Goal: Check status: Check status

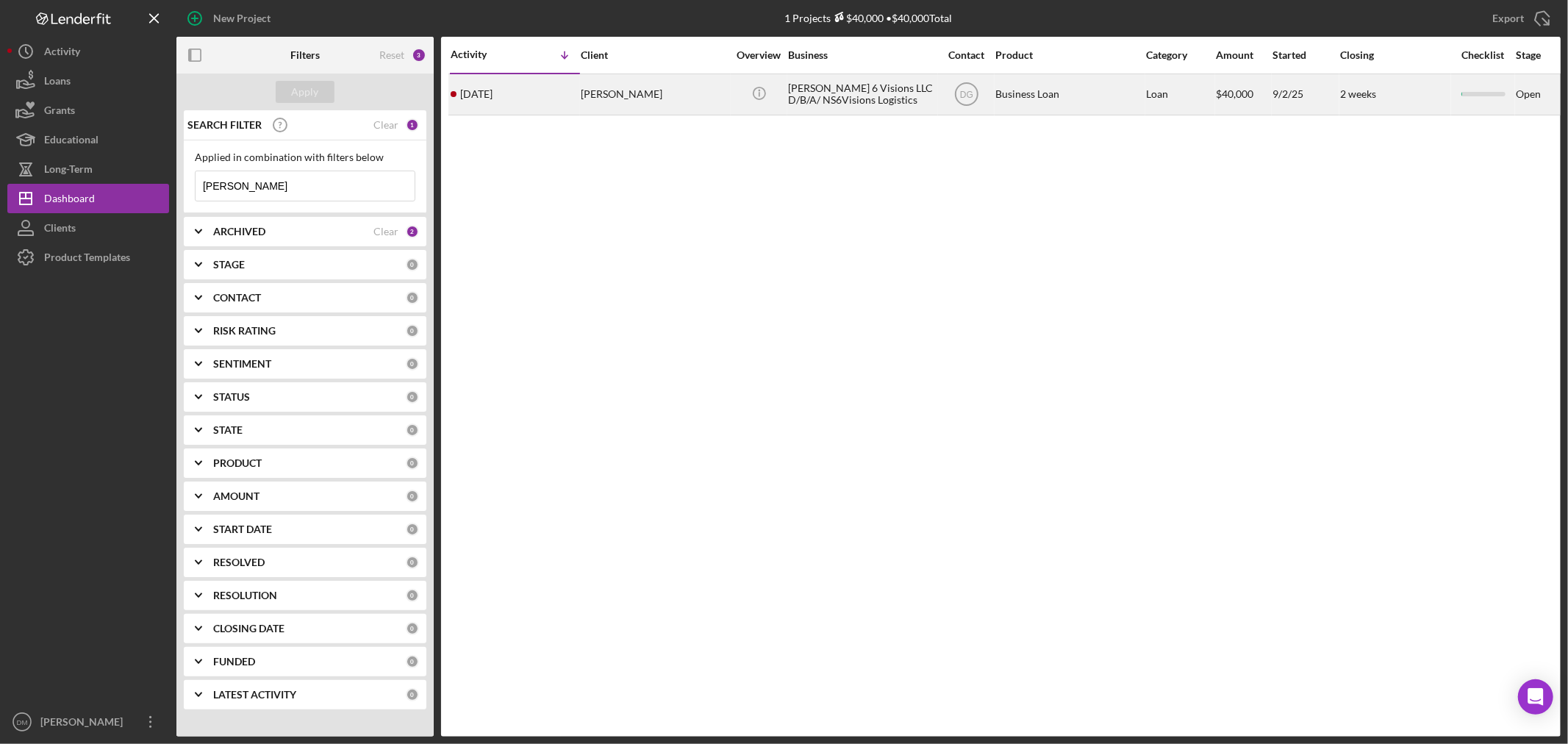
click at [733, 103] on div "Icon/Info" at bounding box center [759, 94] width 55 height 39
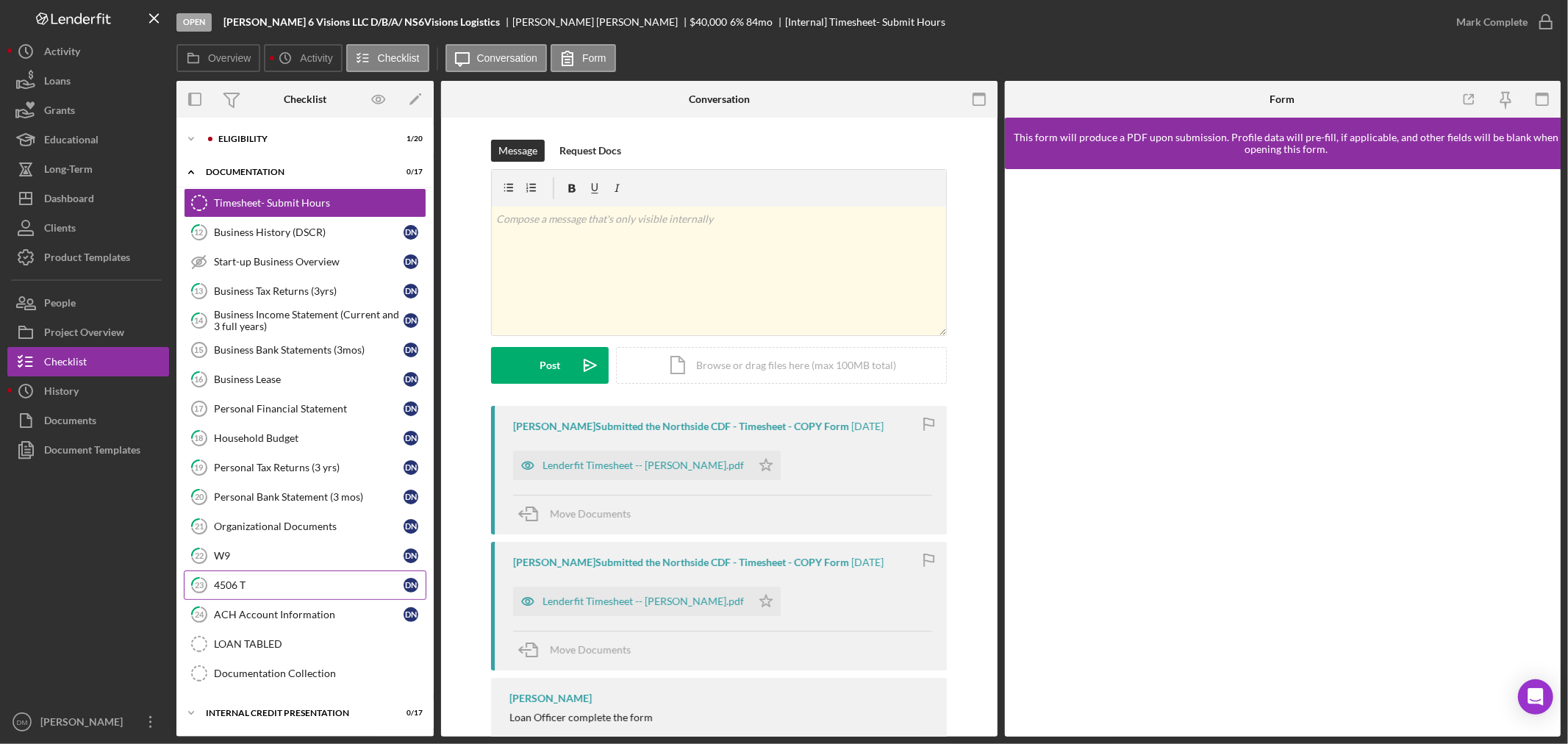
scroll to position [2, 0]
click at [230, 710] on div "Internal Credit Presentation" at bounding box center [310, 713] width 210 height 9
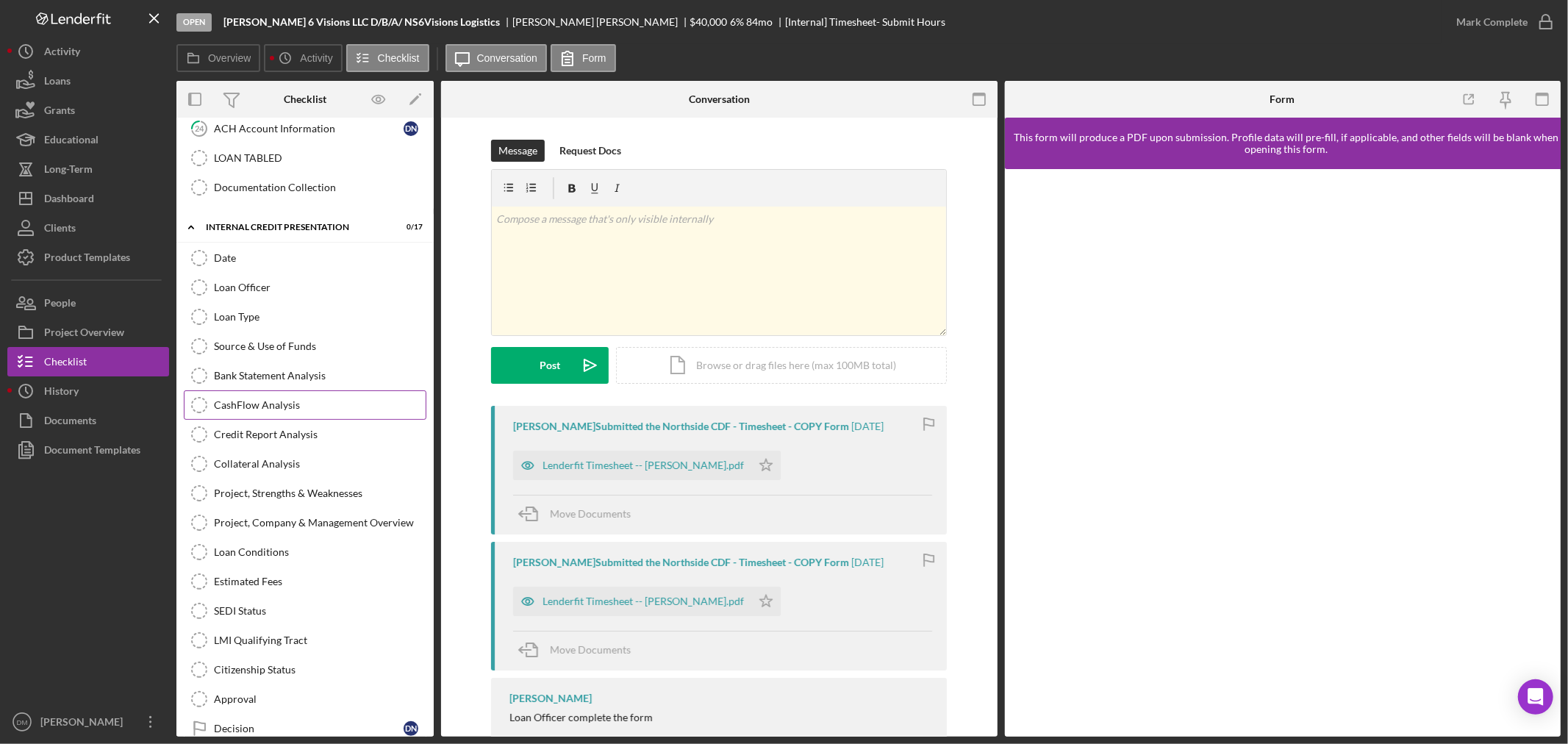
scroll to position [512, 0]
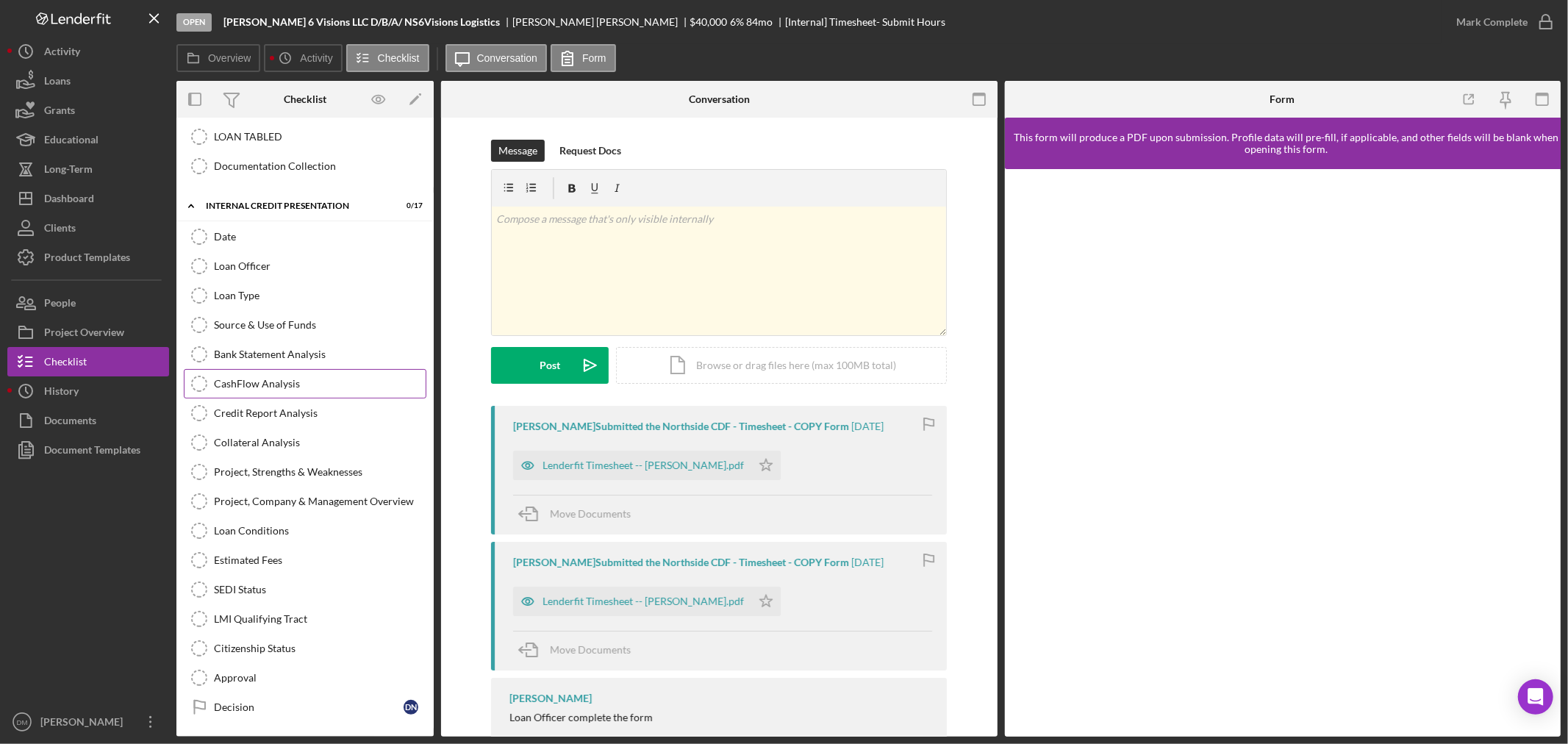
click at [330, 370] on link "CashFlow Analysis CashFlow Analysis" at bounding box center [304, 384] width 242 height 29
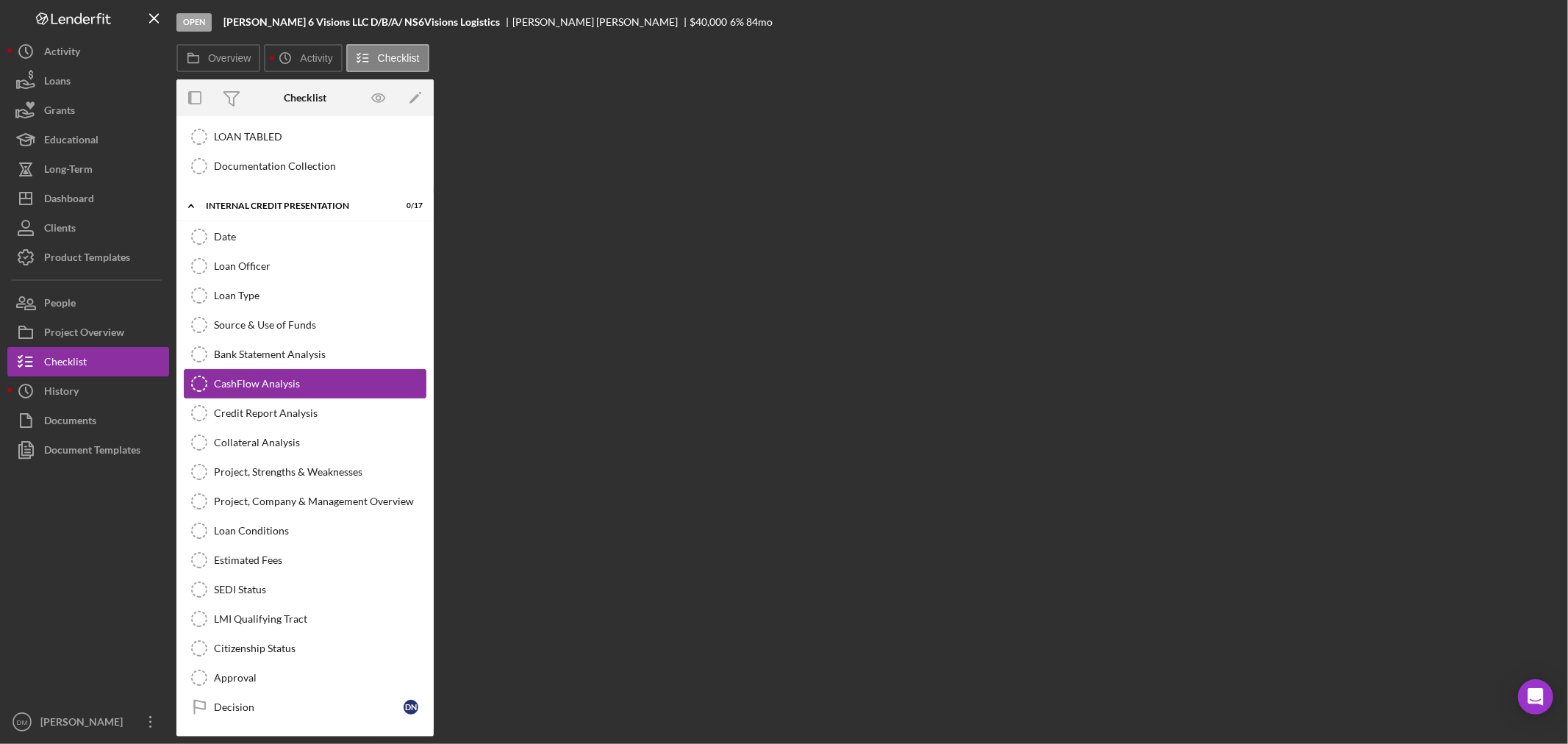
scroll to position [512, 0]
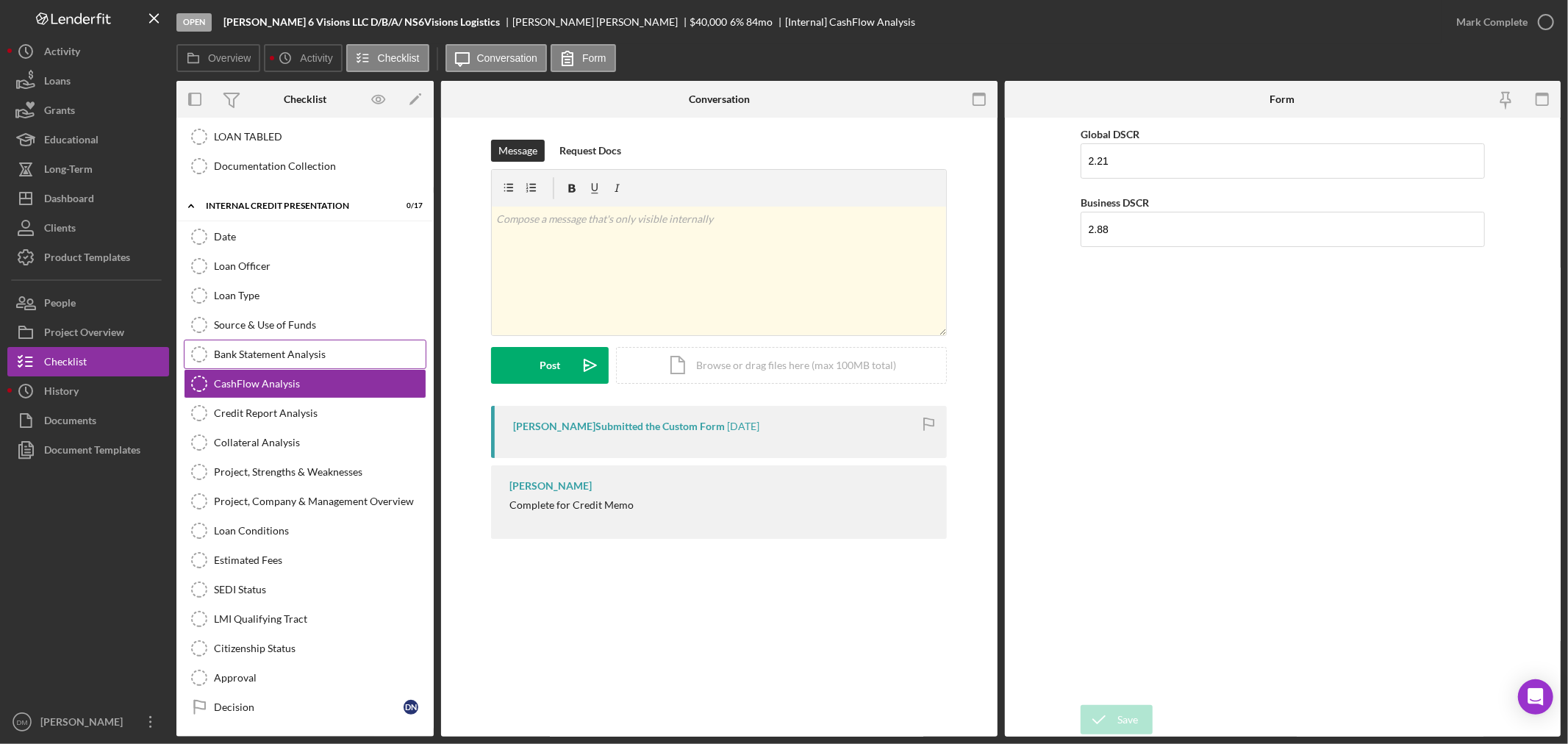
click at [318, 358] on link "Bank Statement Analysis Bank Statement Analysis" at bounding box center [304, 354] width 242 height 29
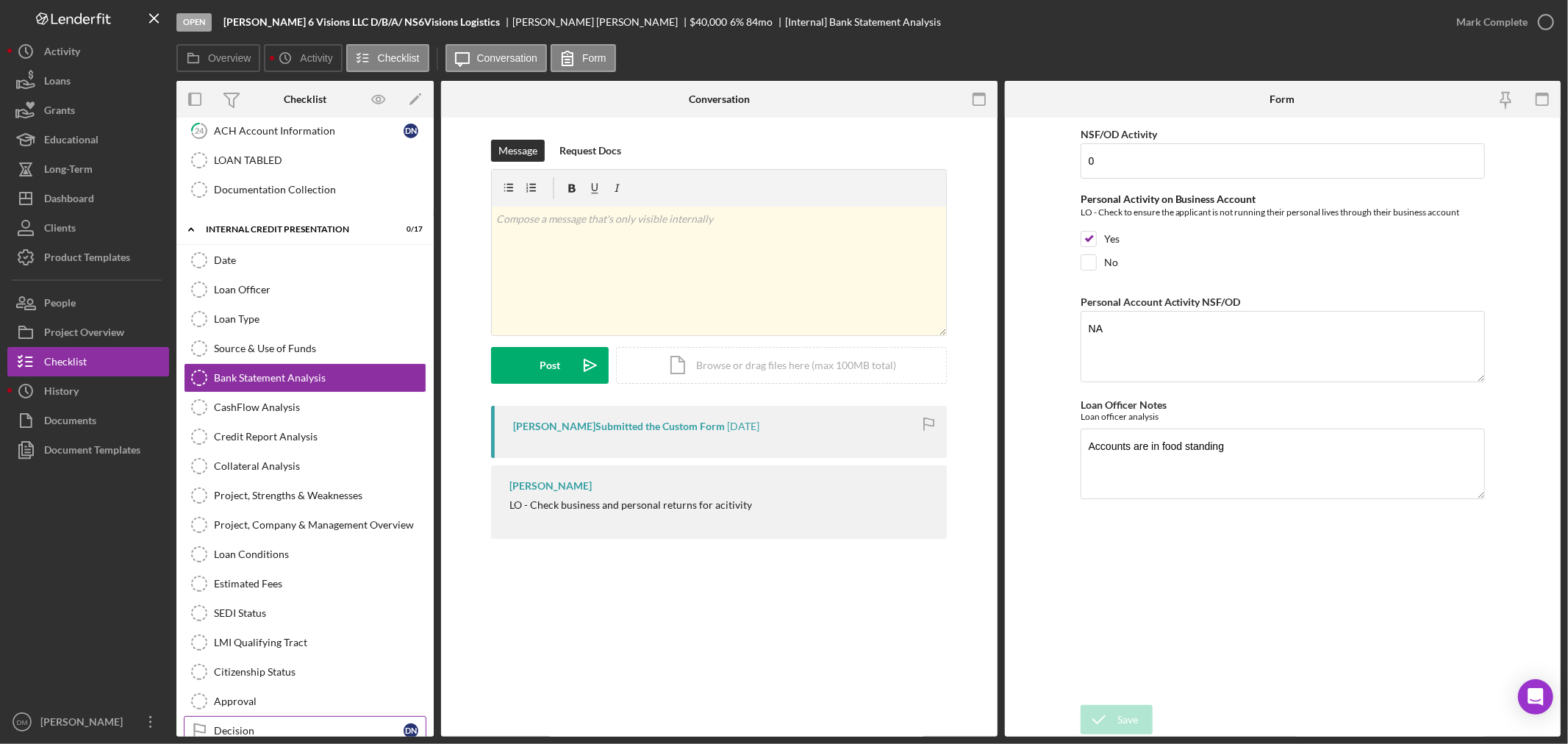
scroll to position [512, 0]
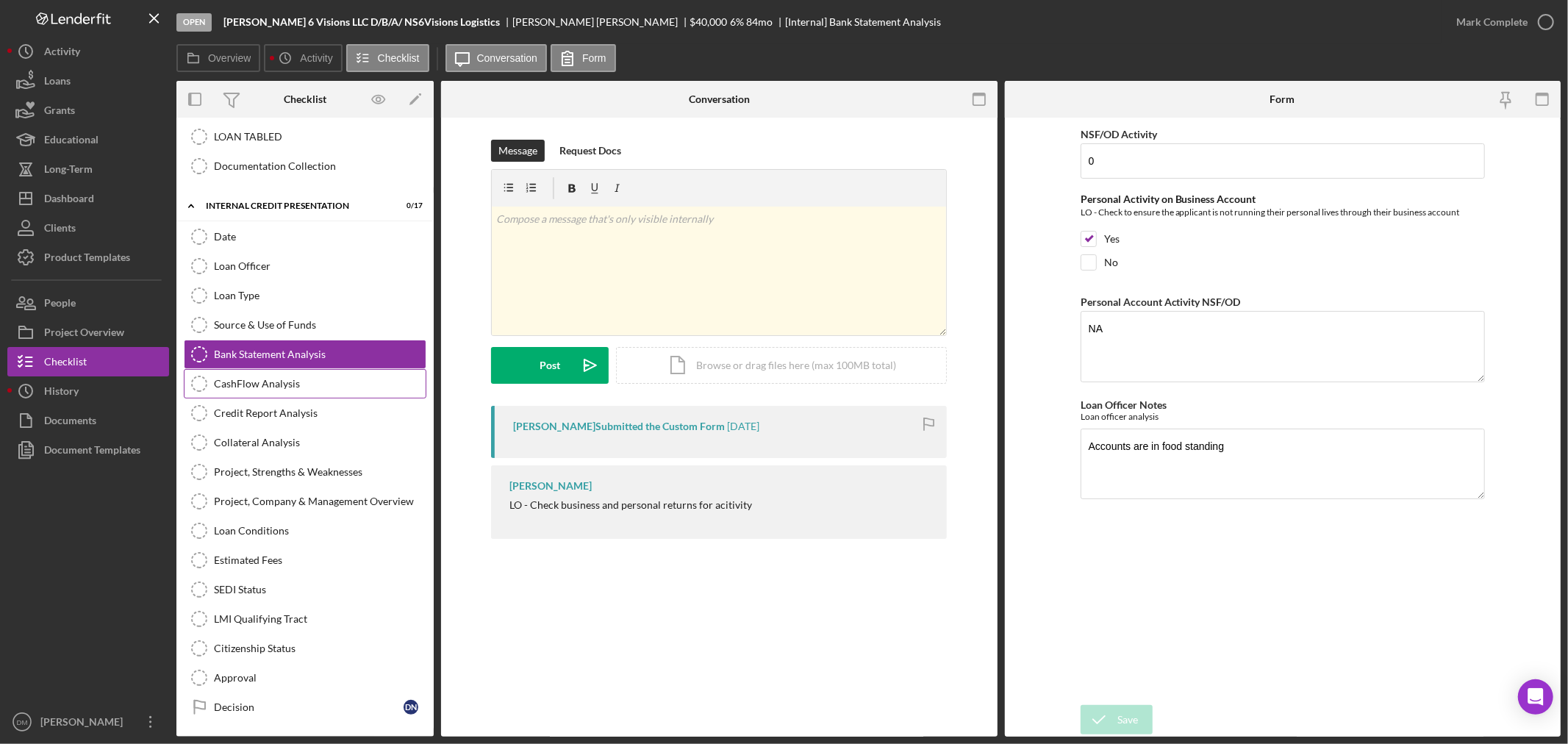
click at [342, 383] on div "CashFlow Analysis" at bounding box center [319, 383] width 211 height 12
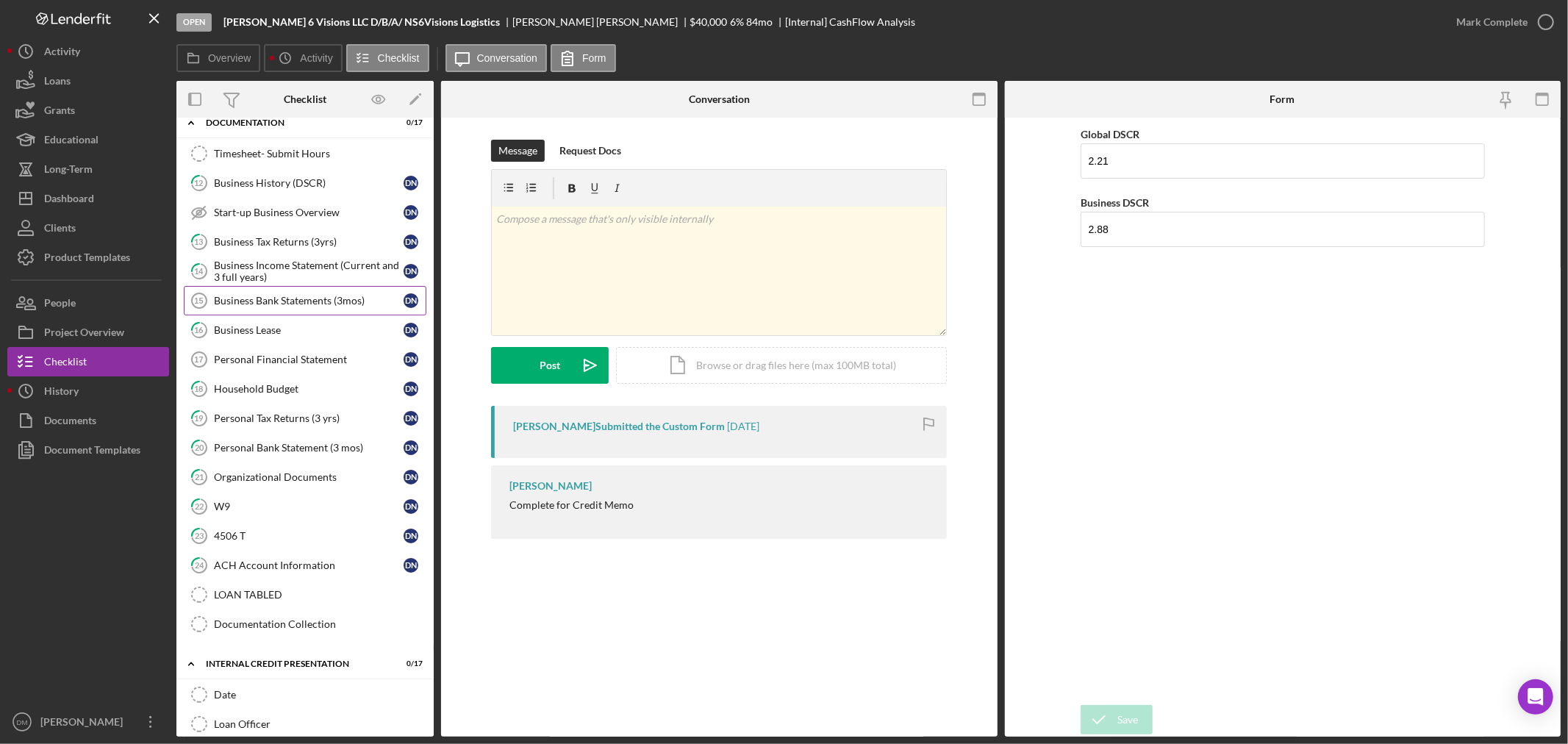
scroll to position [22, 0]
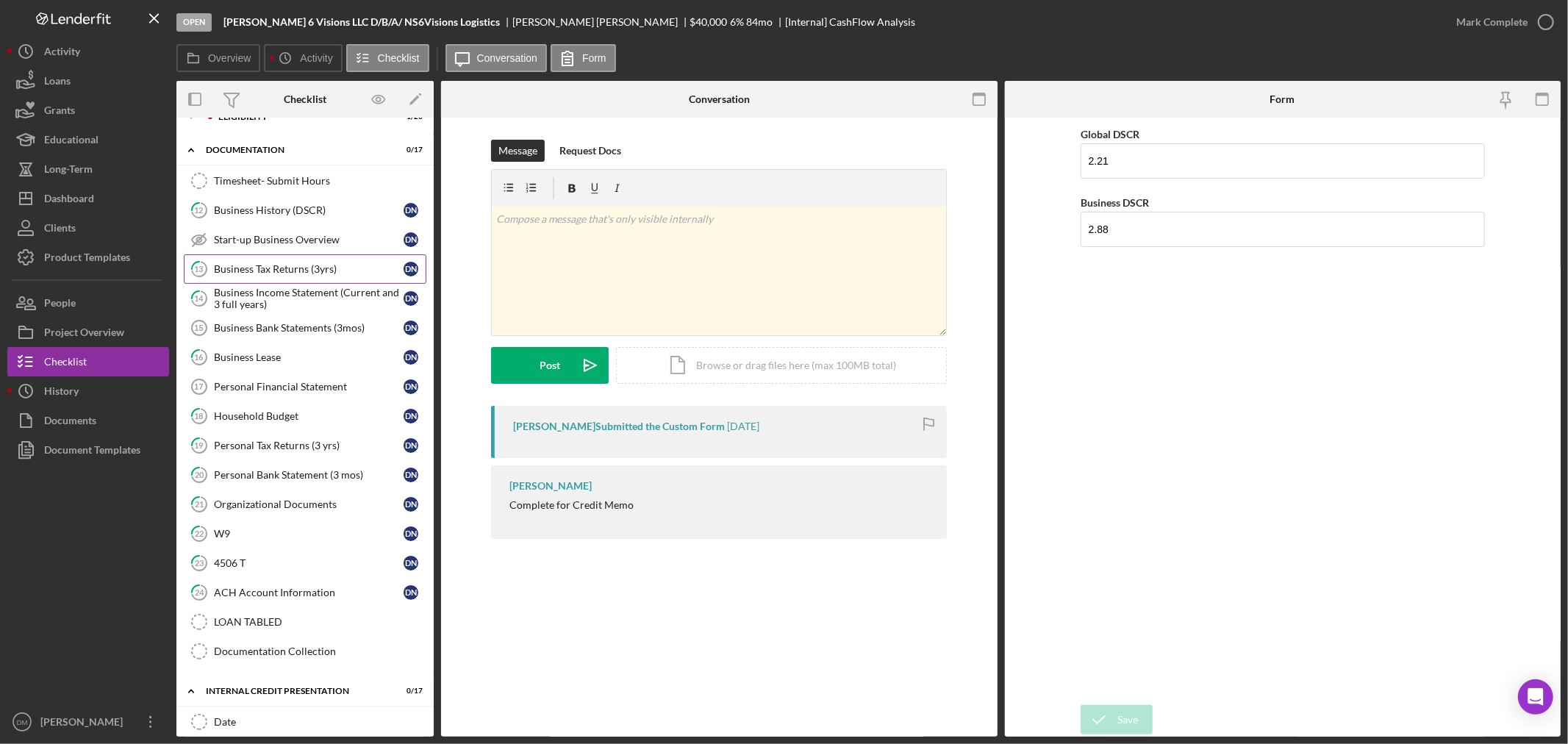
click at [306, 269] on div "Business Tax Returns (3yrs)" at bounding box center [309, 269] width 190 height 12
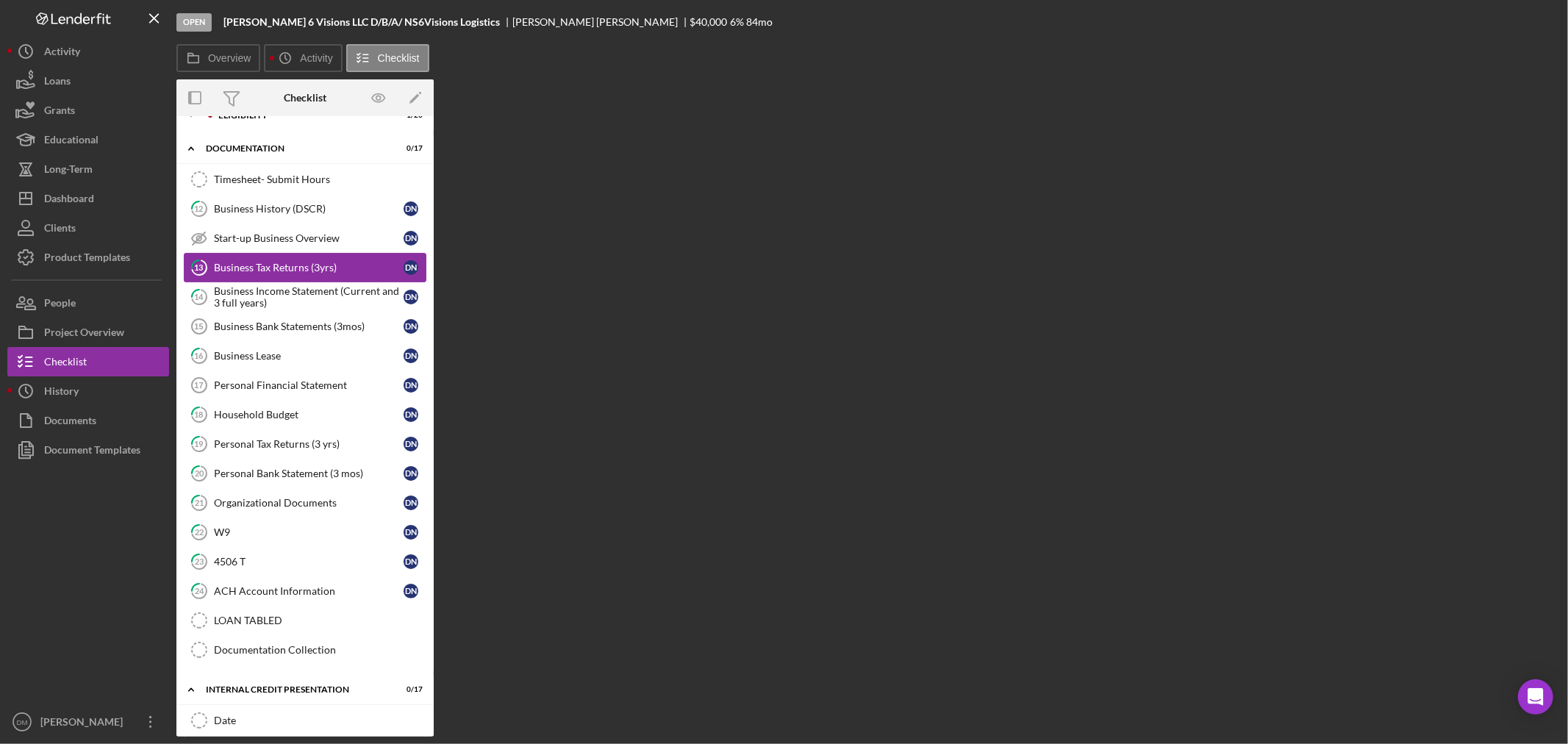
click at [306, 269] on div "Business Tax Returns (3yrs)" at bounding box center [309, 267] width 190 height 12
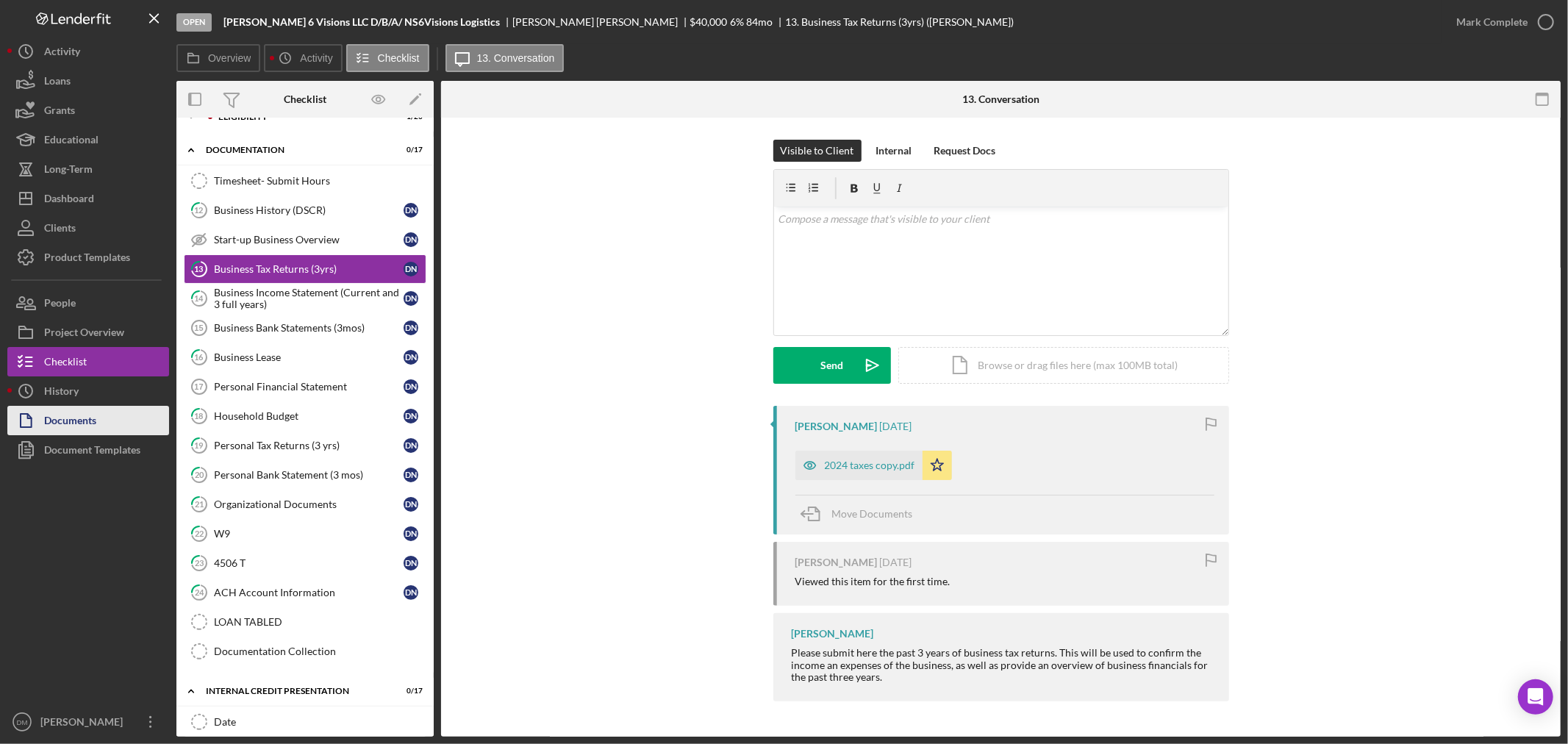
click at [81, 420] on div "Documents" at bounding box center [71, 422] width 53 height 33
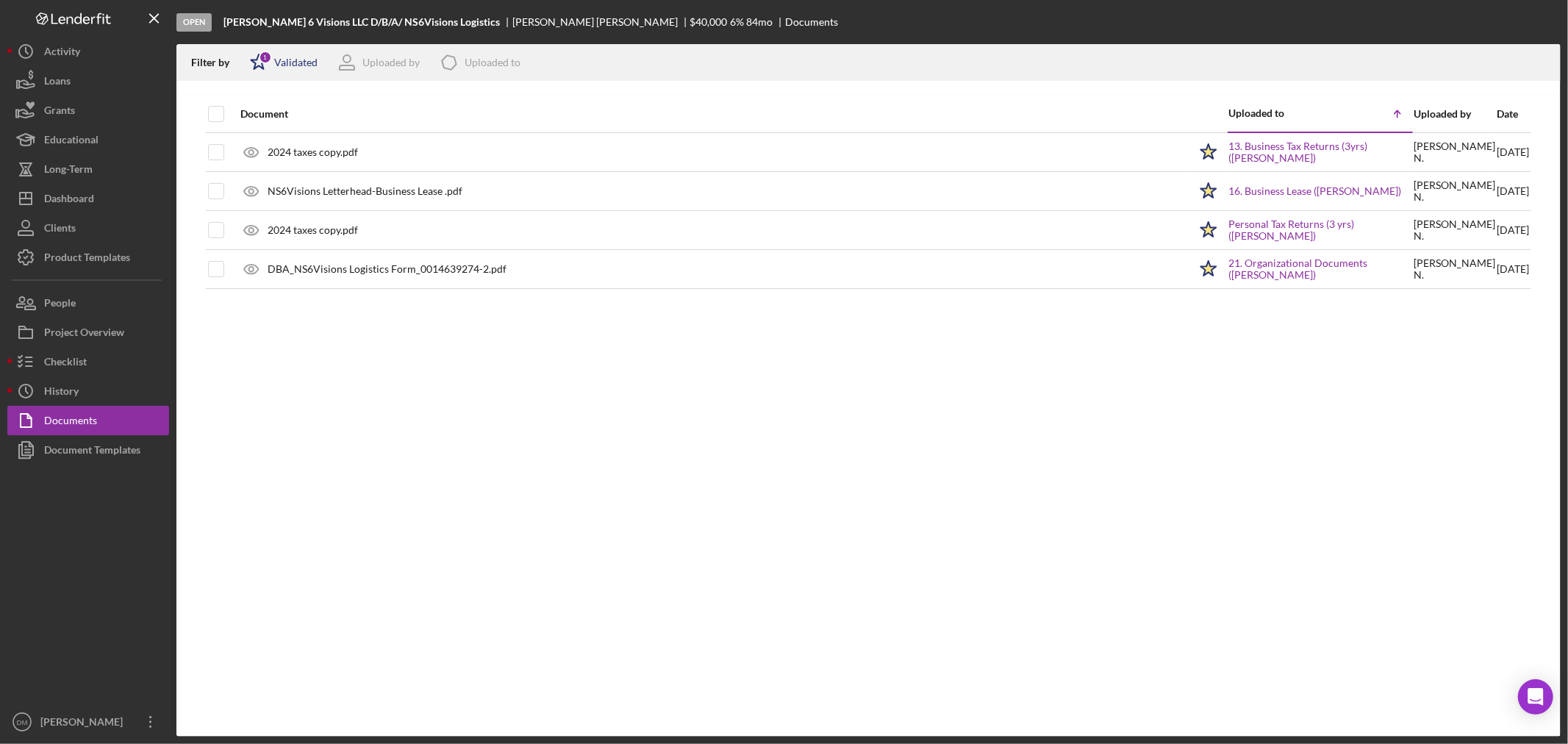
drag, startPoint x: 302, startPoint y: 60, endPoint x: 304, endPoint y: 68, distance: 8.2
click at [304, 60] on div "Validated" at bounding box center [296, 62] width 44 height 12
click at [258, 145] on input "checkbox" at bounding box center [257, 141] width 15 height 15
checkbox input "true"
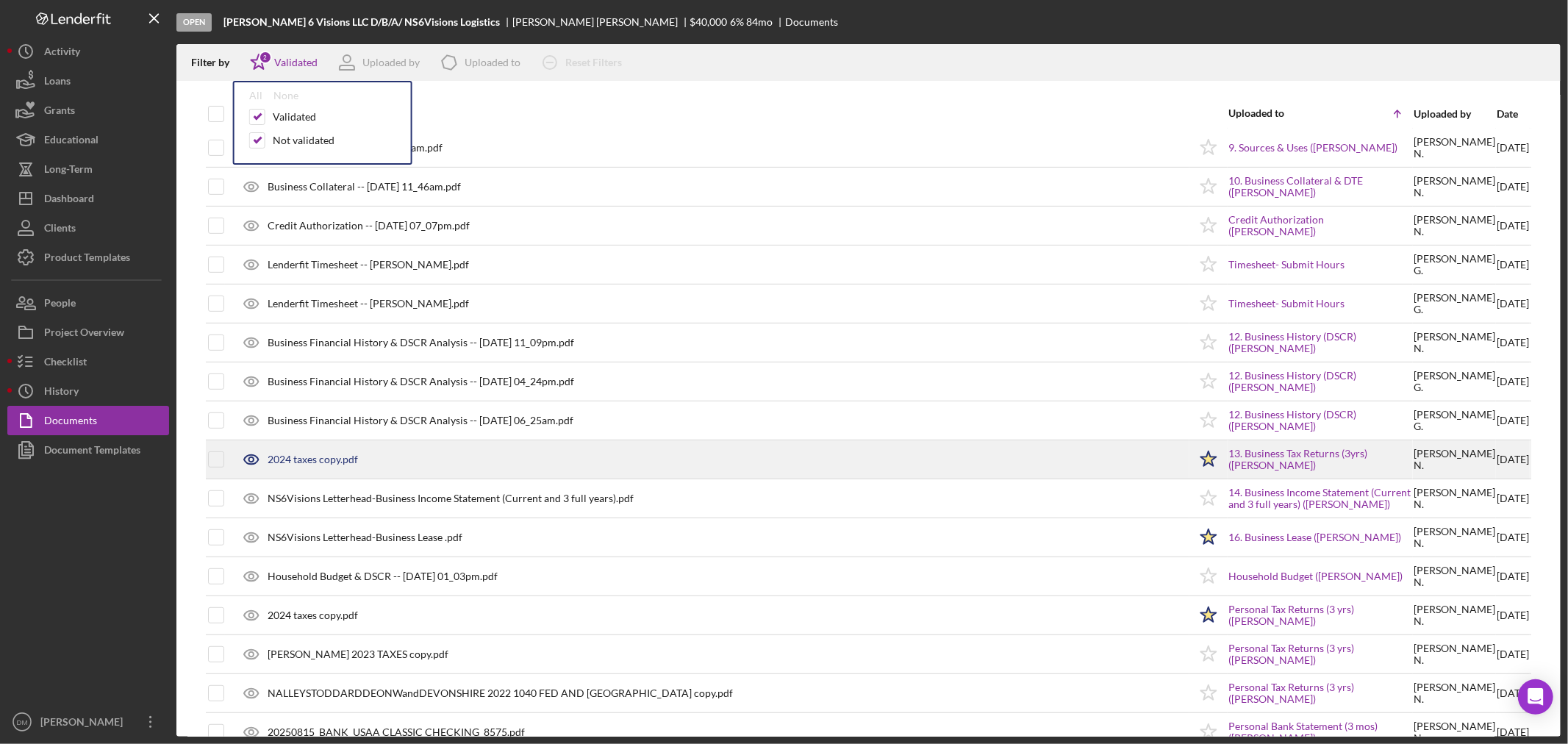
scroll to position [571, 0]
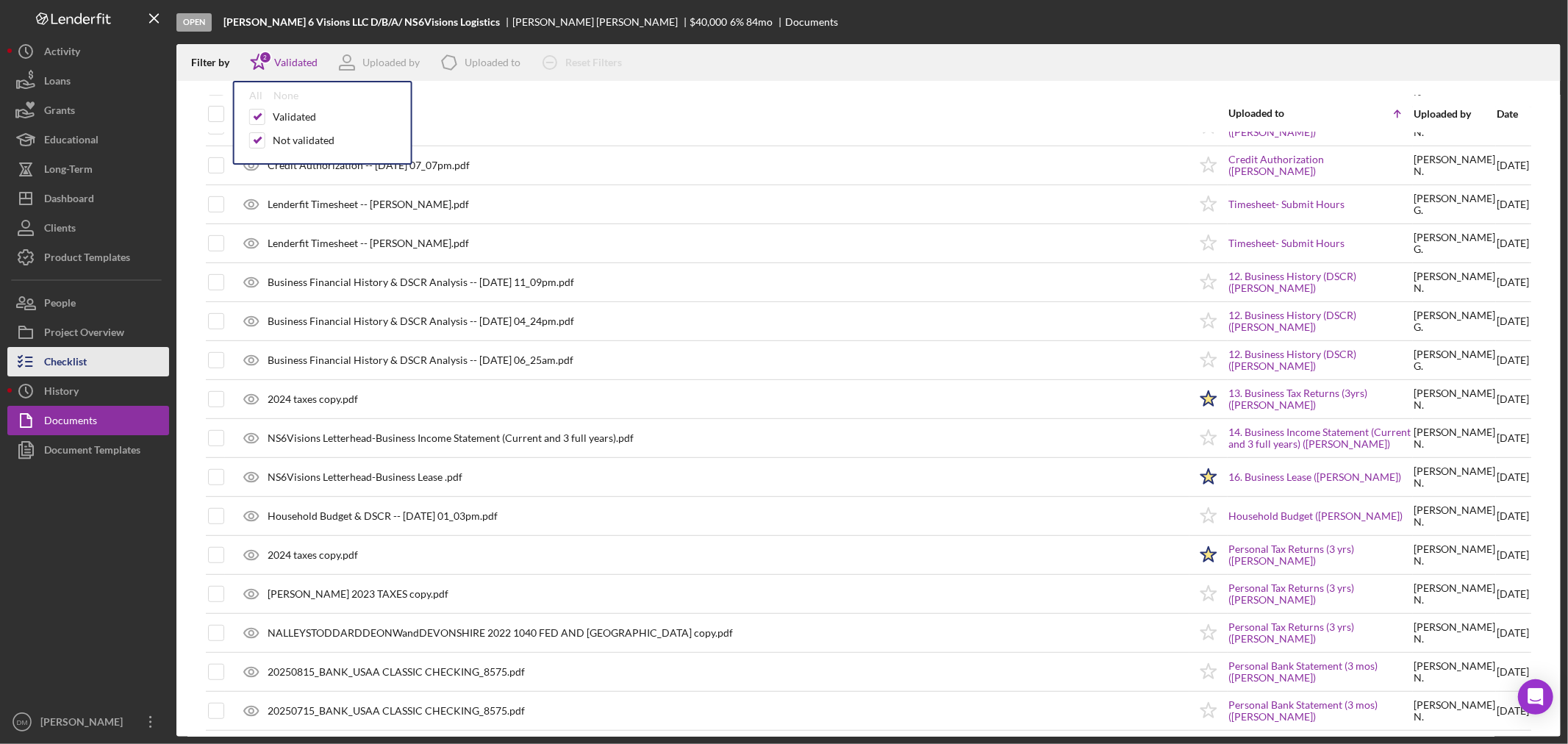
click at [81, 357] on div "Checklist" at bounding box center [65, 363] width 43 height 33
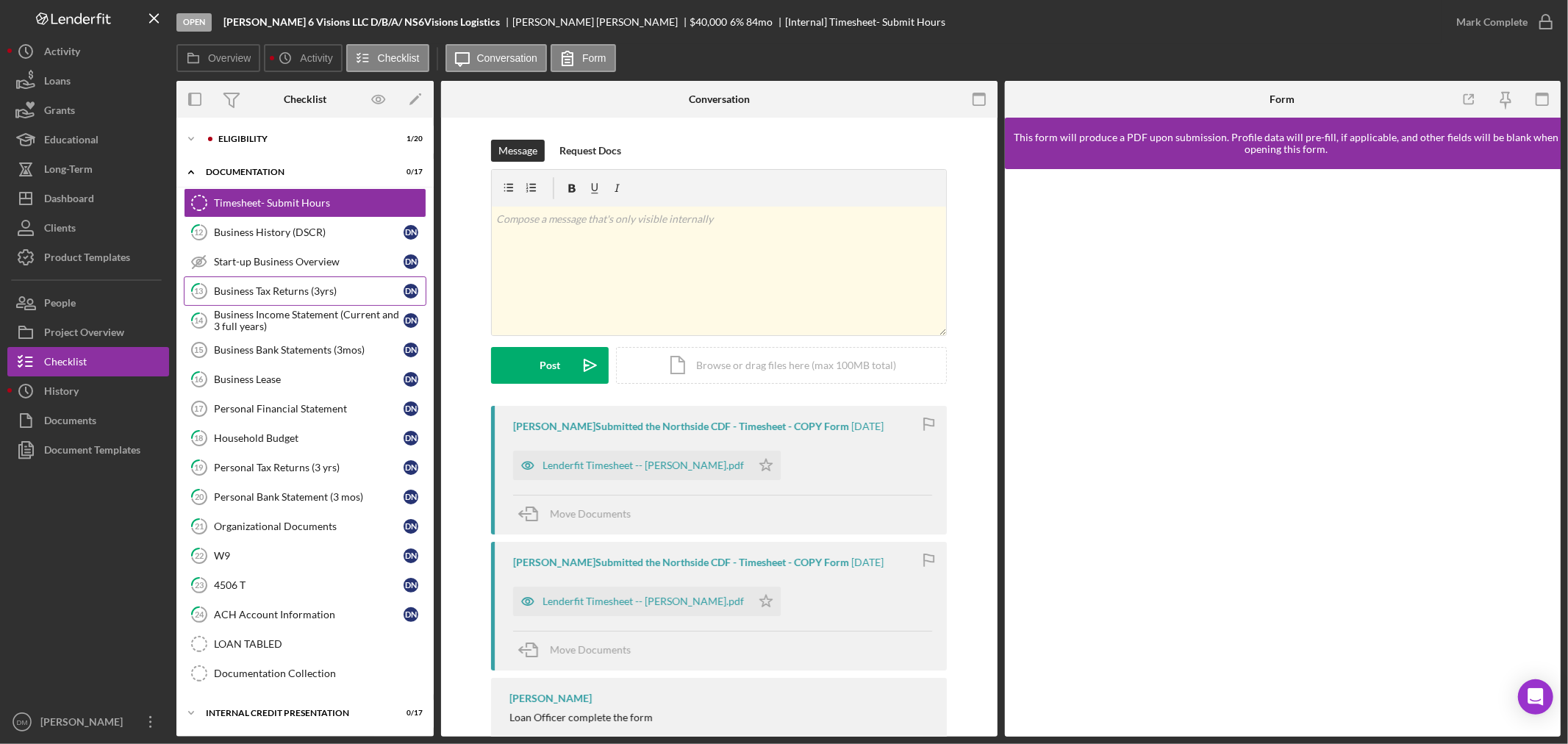
click at [315, 287] on div "Business Tax Returns (3yrs)" at bounding box center [309, 290] width 190 height 12
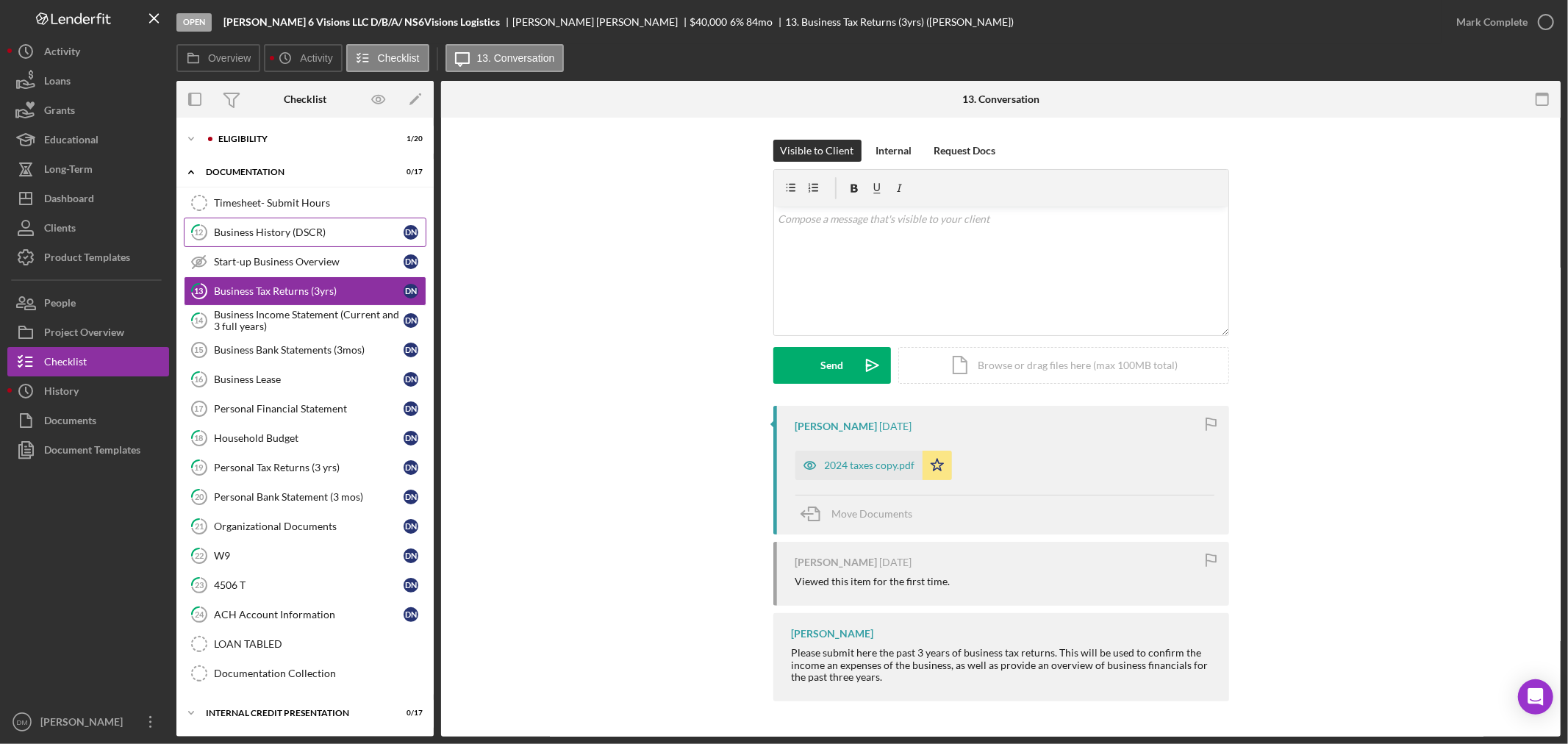
click at [296, 235] on div "Business History (DSCR)" at bounding box center [309, 231] width 190 height 12
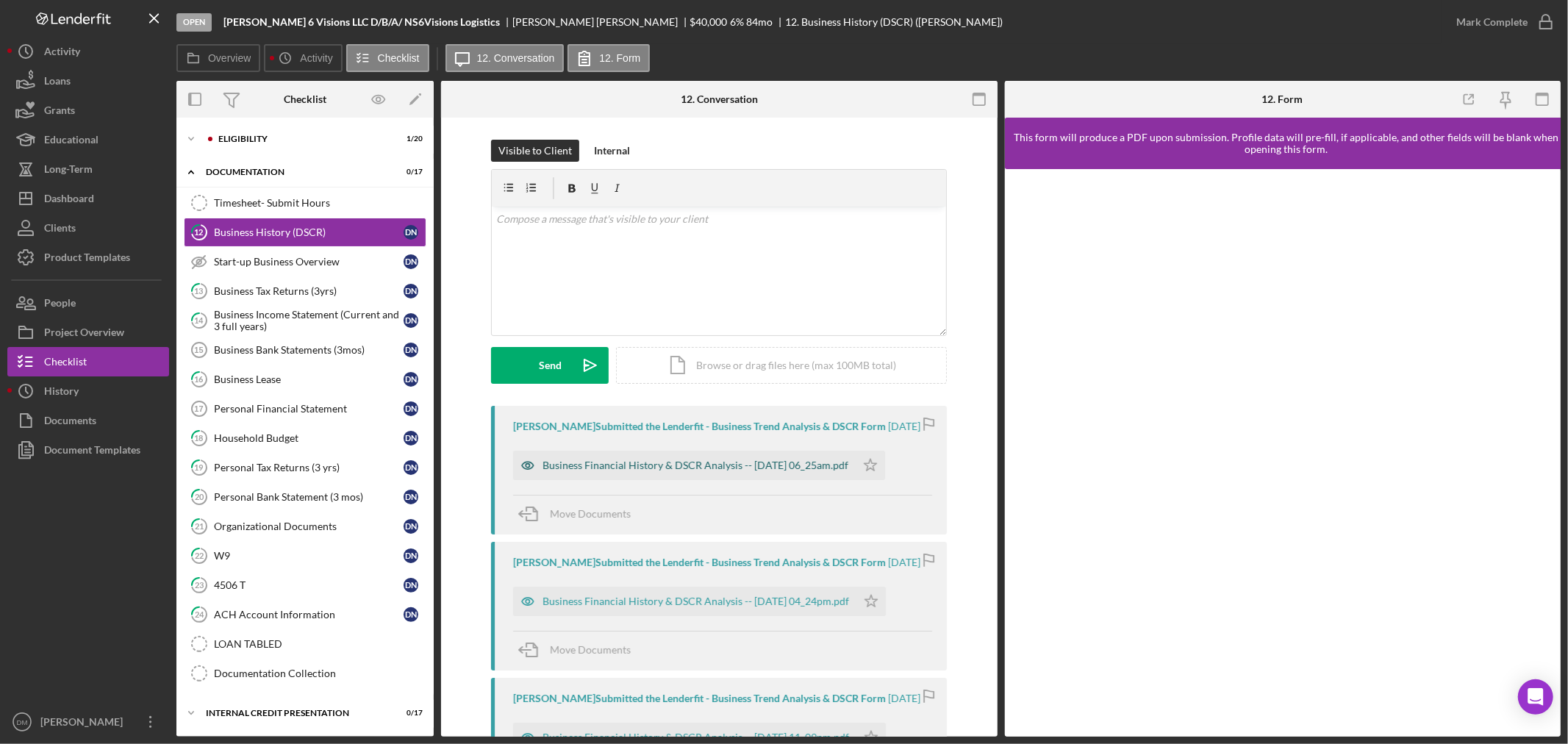
click at [740, 471] on div "Business Financial History & DSCR Analysis -- [DATE] 06_25am.pdf" at bounding box center [695, 465] width 306 height 12
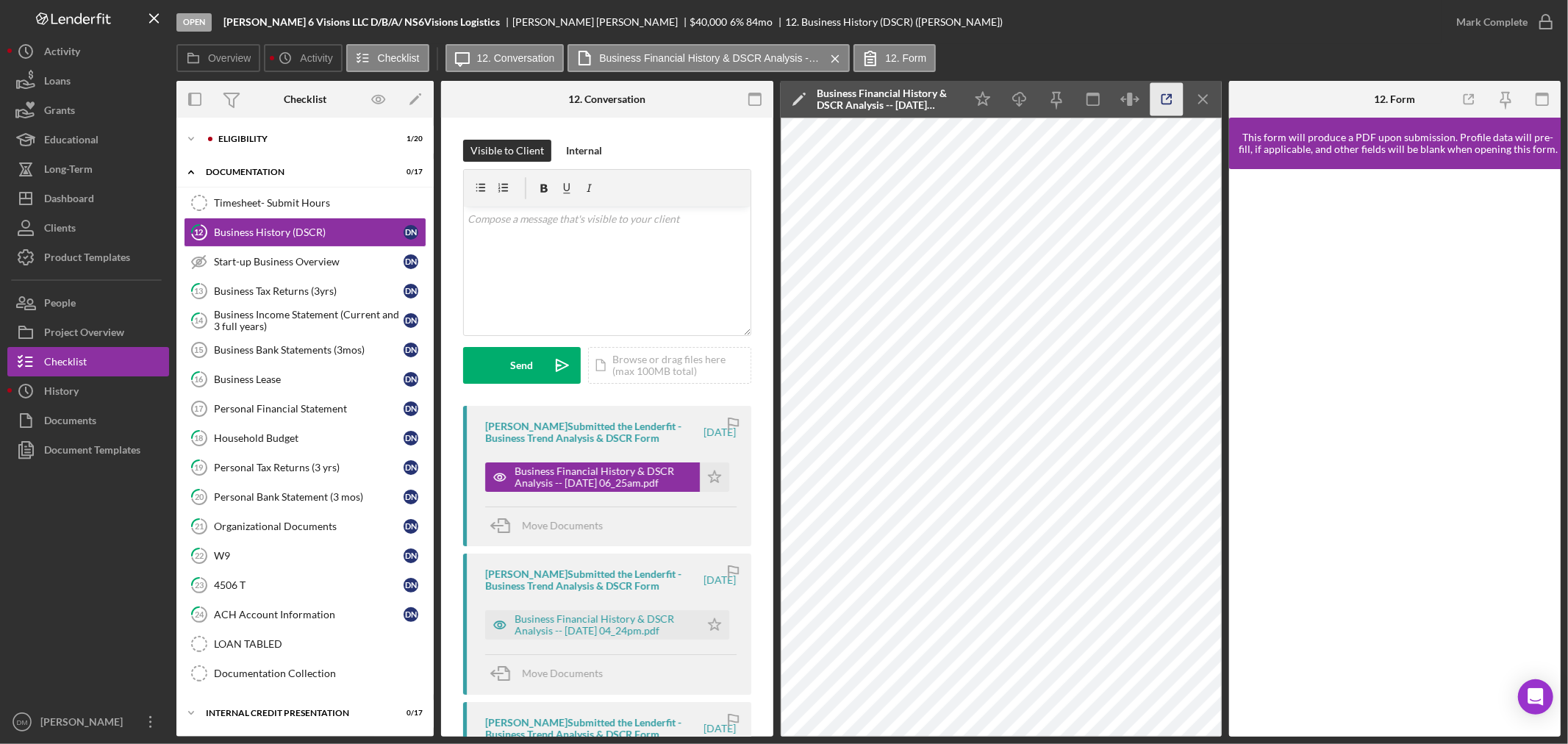
click at [1165, 99] on icon "button" at bounding box center [1166, 100] width 33 height 33
